Goal: Find specific page/section: Find specific page/section

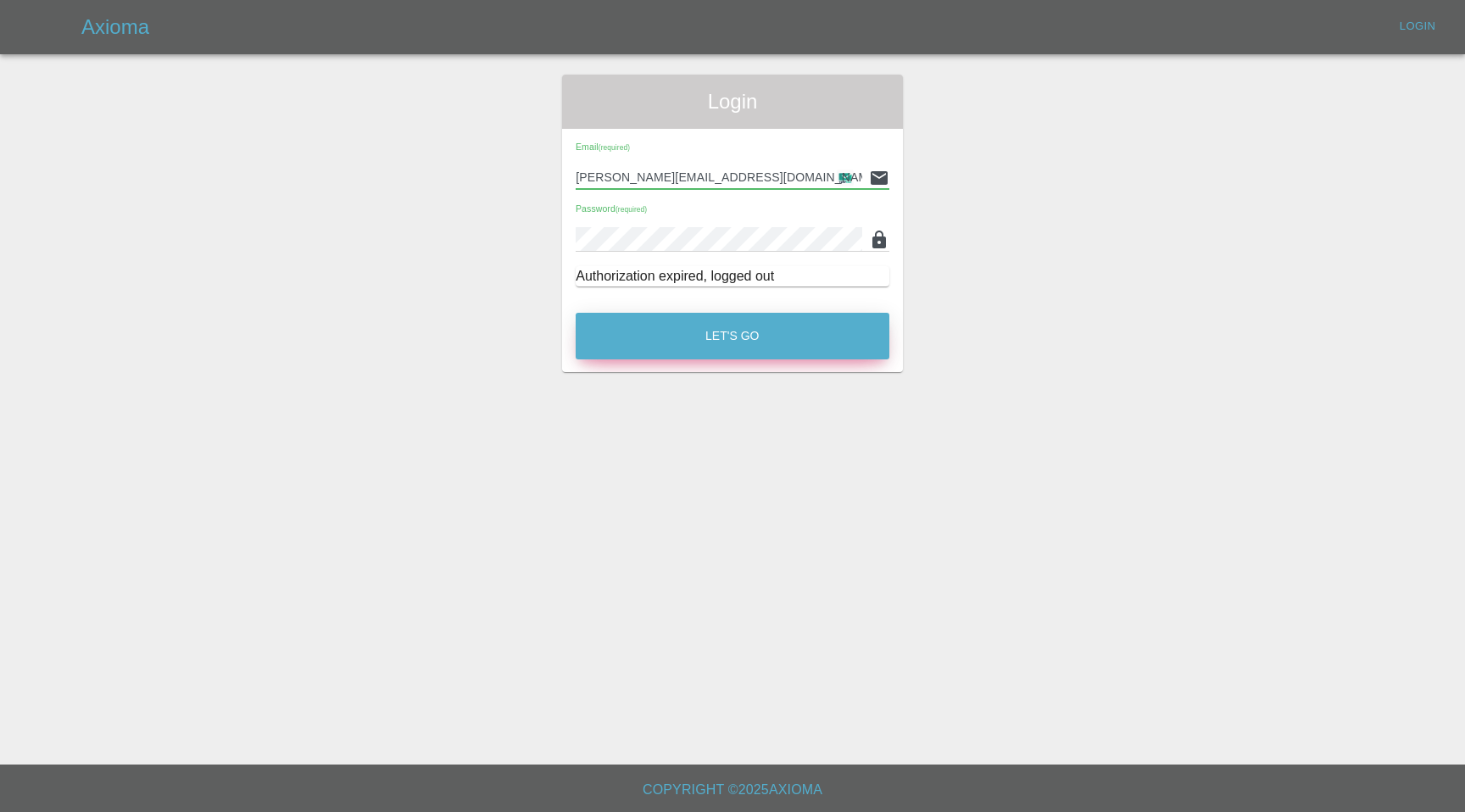
click at [736, 329] on button "Let's Go" at bounding box center [732, 335] width 313 height 46
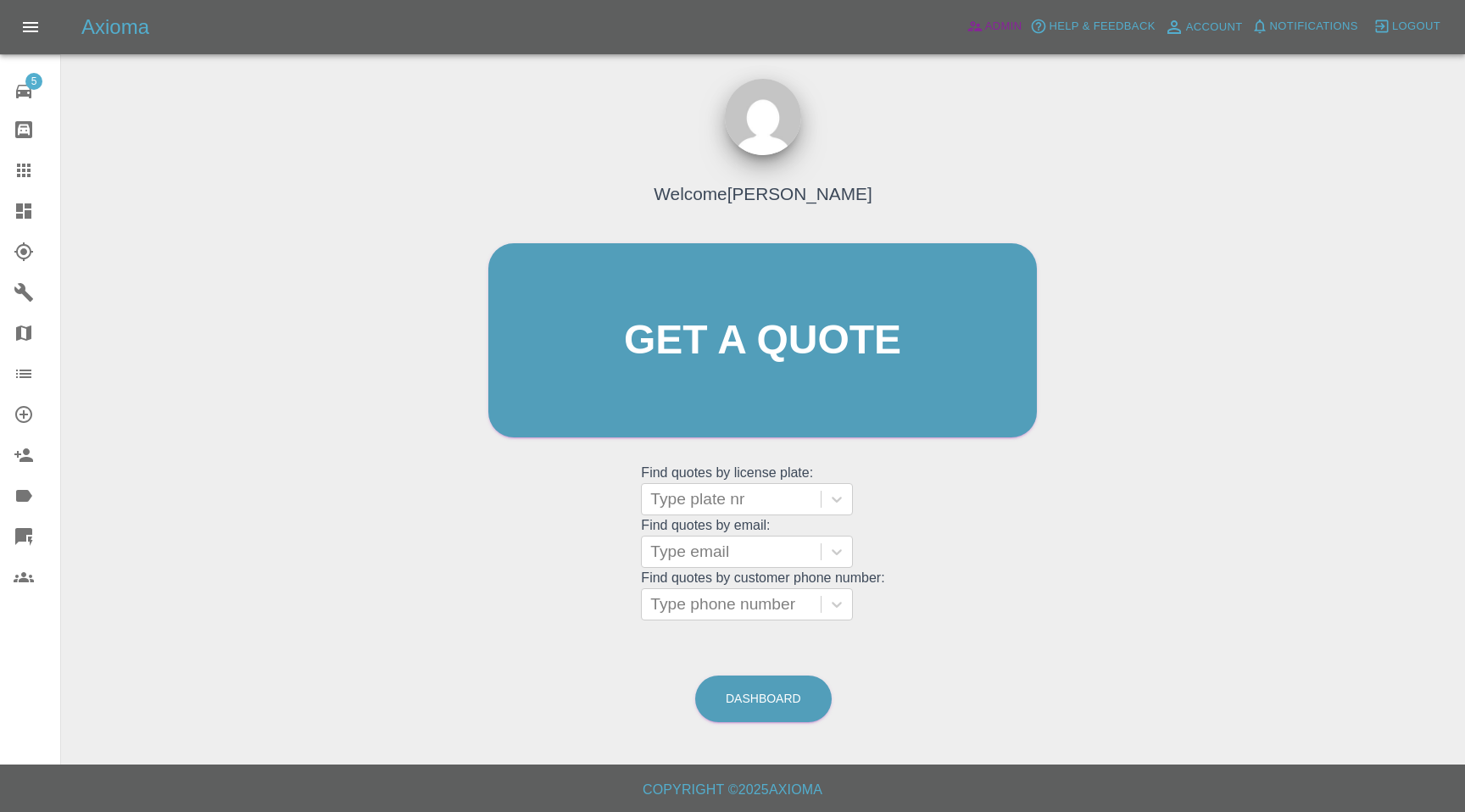
click at [989, 24] on span "Admin" at bounding box center [1003, 26] width 38 height 19
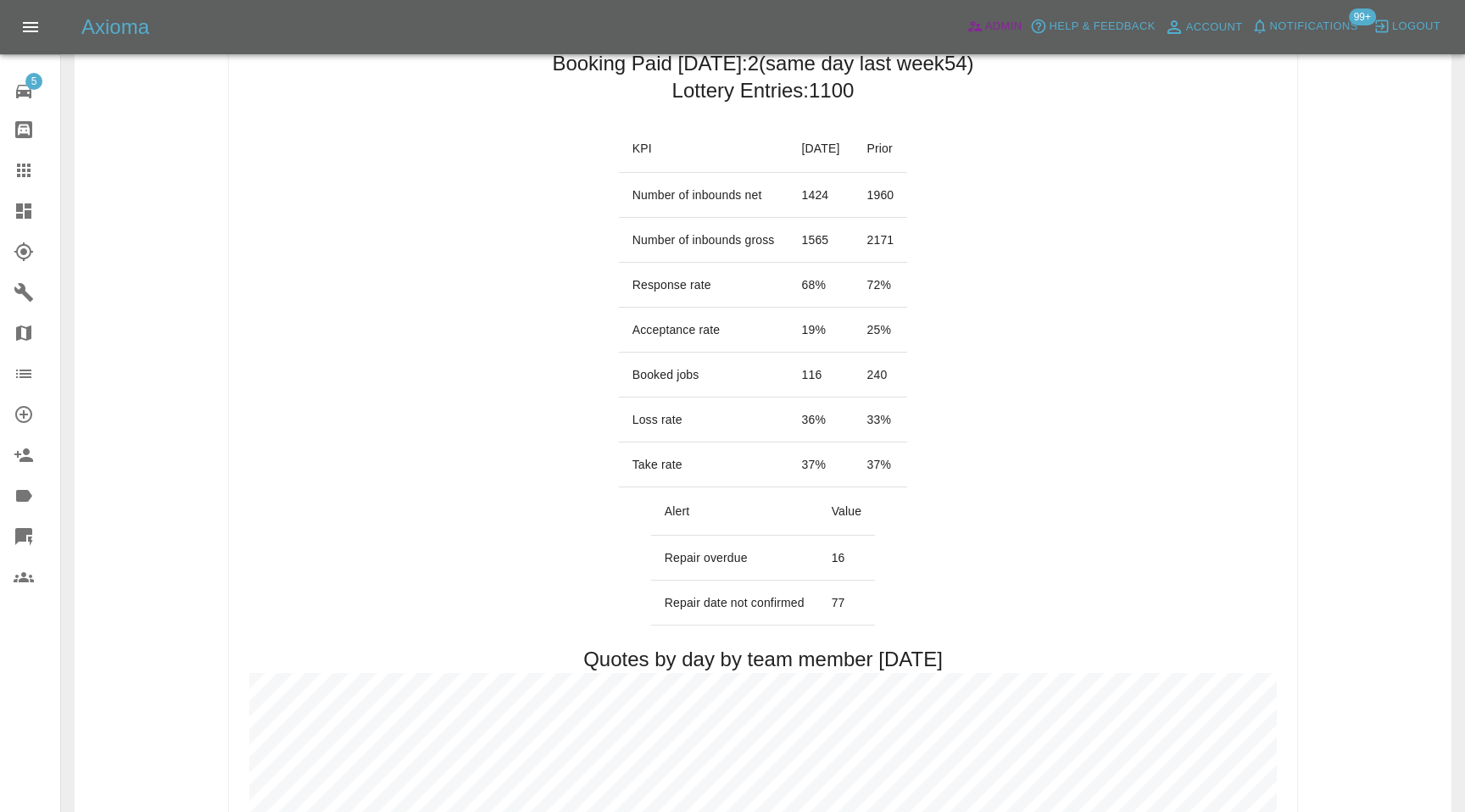
scroll to position [42, 0]
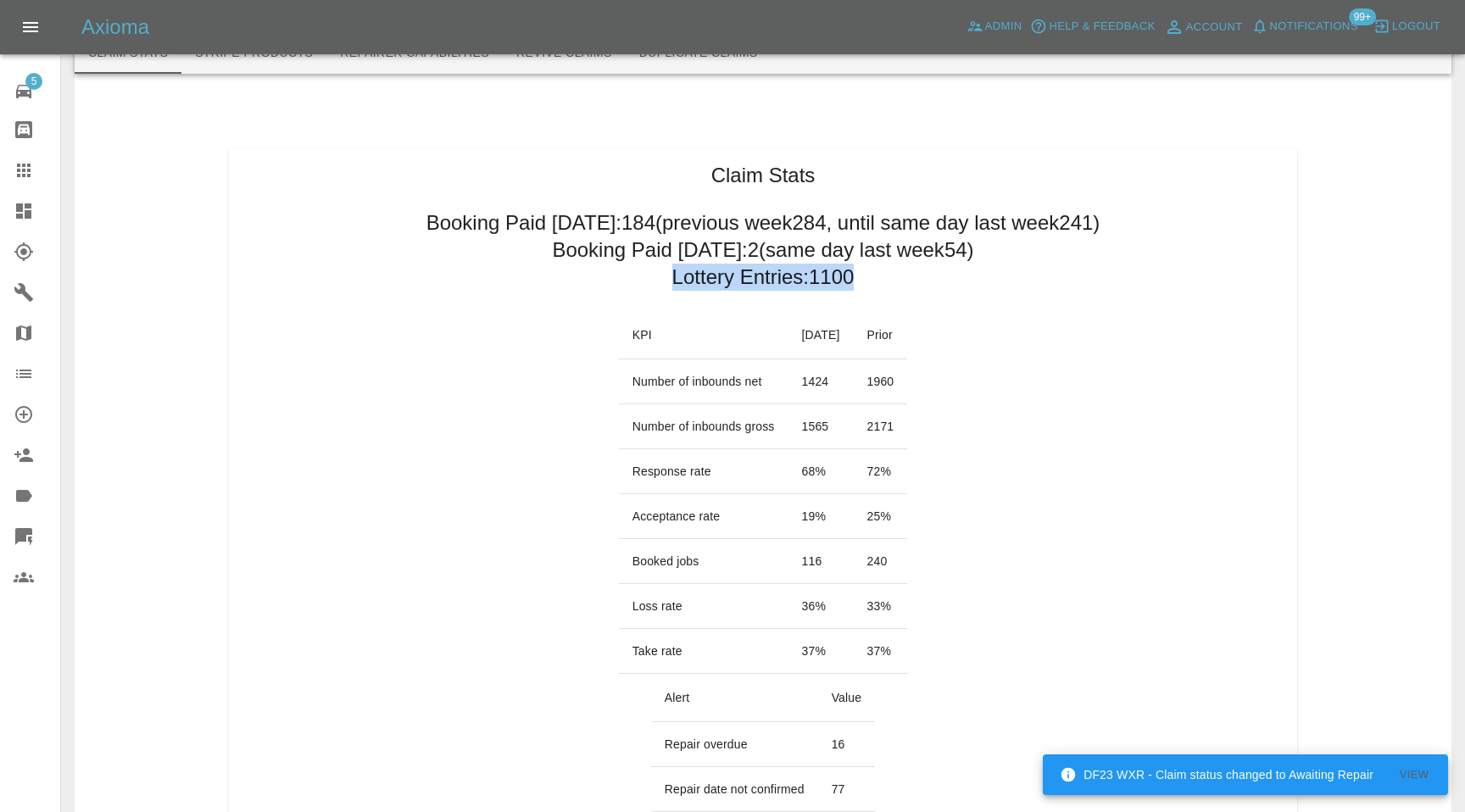
drag, startPoint x: 880, startPoint y: 282, endPoint x: 858, endPoint y: 283, distance: 22.0
